Goal: Navigation & Orientation: Find specific page/section

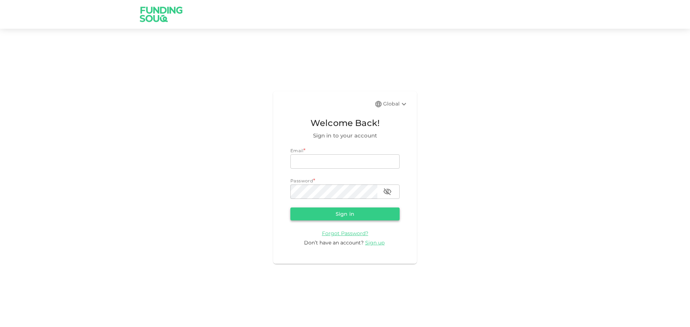
type input "[EMAIL_ADDRESS][DOMAIN_NAME]"
click at [330, 215] on button "Sign in" at bounding box center [344, 214] width 109 height 13
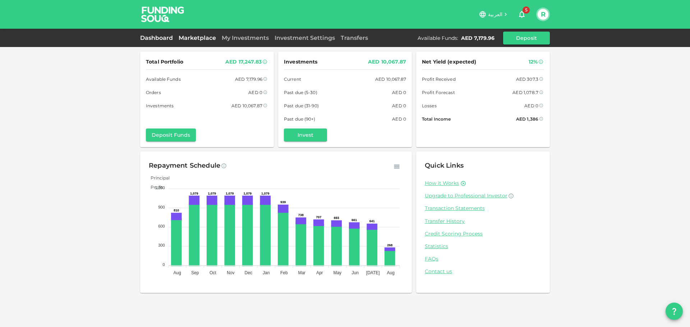
click at [196, 37] on link "Marketplace" at bounding box center [197, 37] width 43 height 7
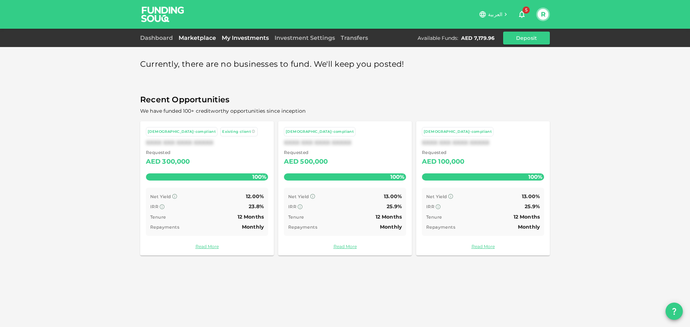
click at [241, 37] on link "My Investments" at bounding box center [245, 37] width 53 height 7
